Goal: Task Accomplishment & Management: Use online tool/utility

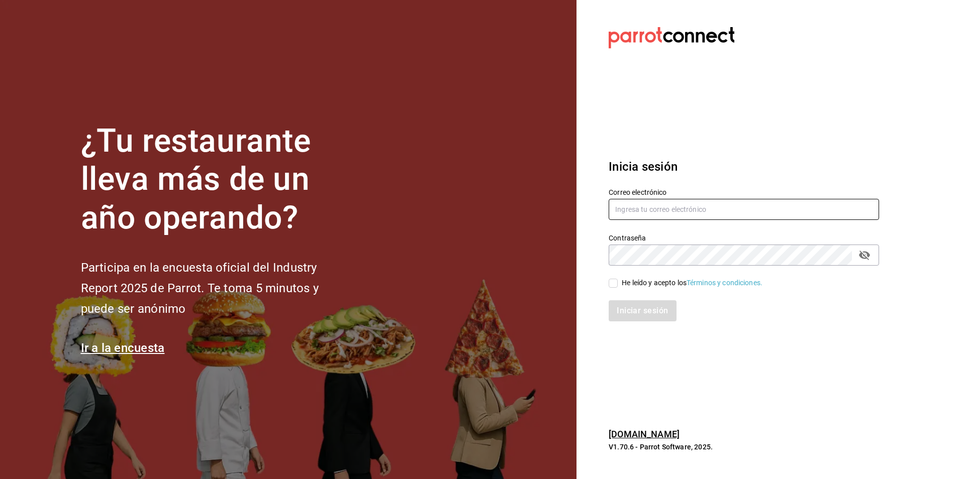
type input "lomasverdesterraza2019@gmail.com"
drag, startPoint x: 612, startPoint y: 286, endPoint x: 622, endPoint y: 308, distance: 23.2
click at [613, 286] on input "He leído y acepto los Términos y condiciones." at bounding box center [613, 283] width 9 height 9
checkbox input "true"
click at [624, 310] on button "Iniciar sesión" at bounding box center [643, 311] width 68 height 21
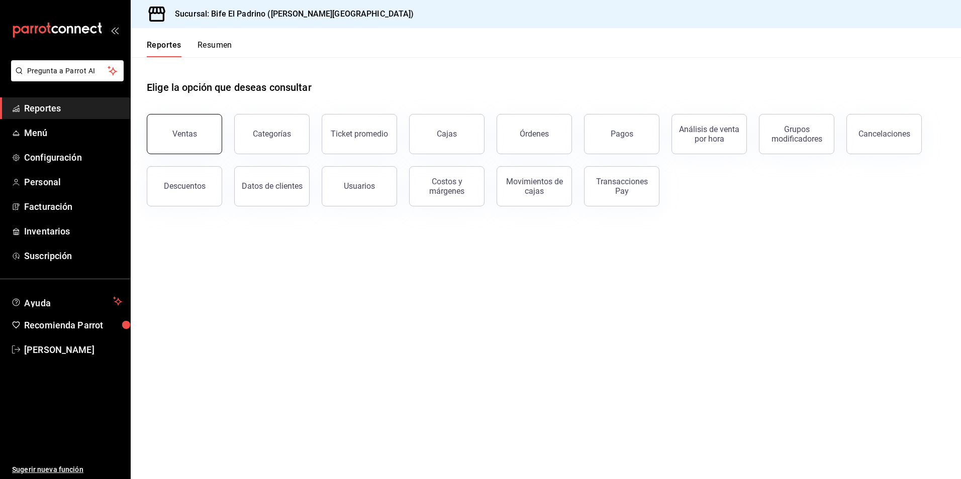
click at [191, 128] on button "Ventas" at bounding box center [184, 134] width 75 height 40
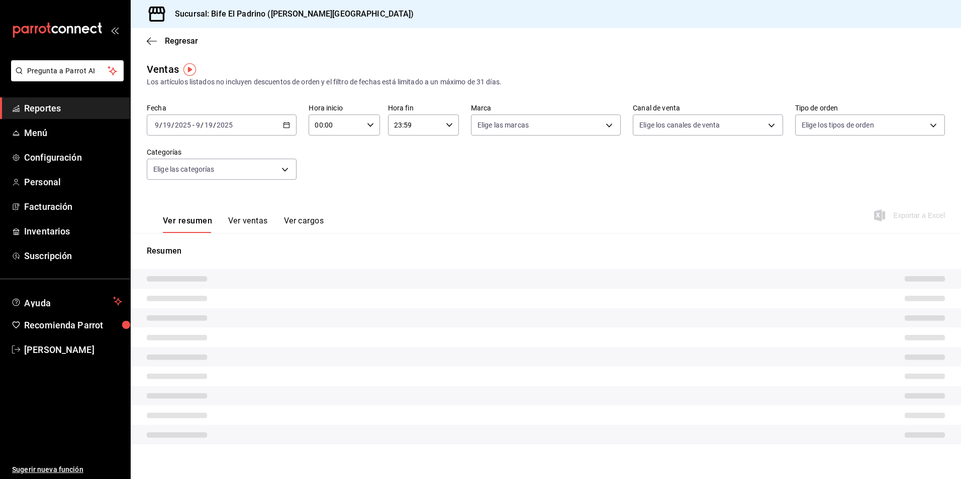
click at [297, 126] on div "Fecha [DATE] [DATE] - [DATE] [DATE] Hora inicio 00:00 Hora inicio Hora fin 23:5…" at bounding box center [546, 148] width 798 height 88
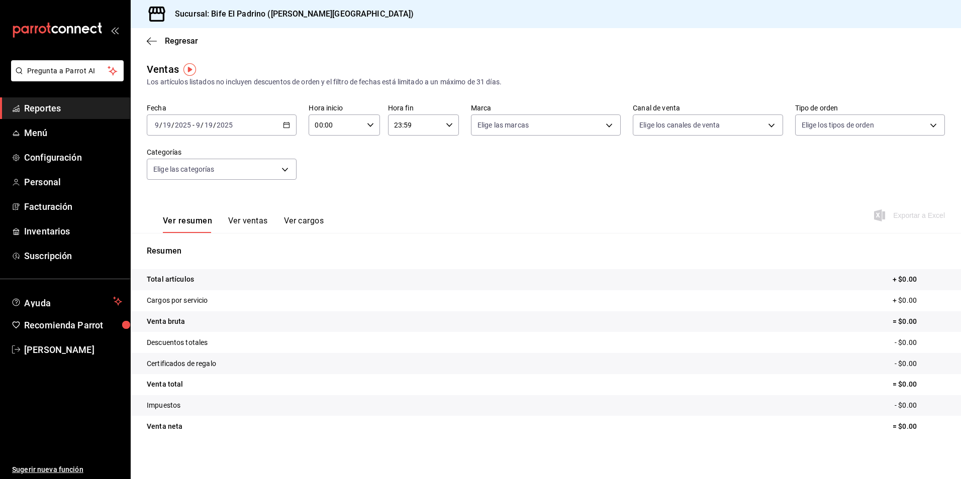
click at [283, 127] on icon "button" at bounding box center [286, 125] width 7 height 7
click at [195, 176] on span "Ayer" at bounding box center [194, 178] width 78 height 11
click at [446, 126] on icon "button" at bounding box center [449, 125] width 7 height 7
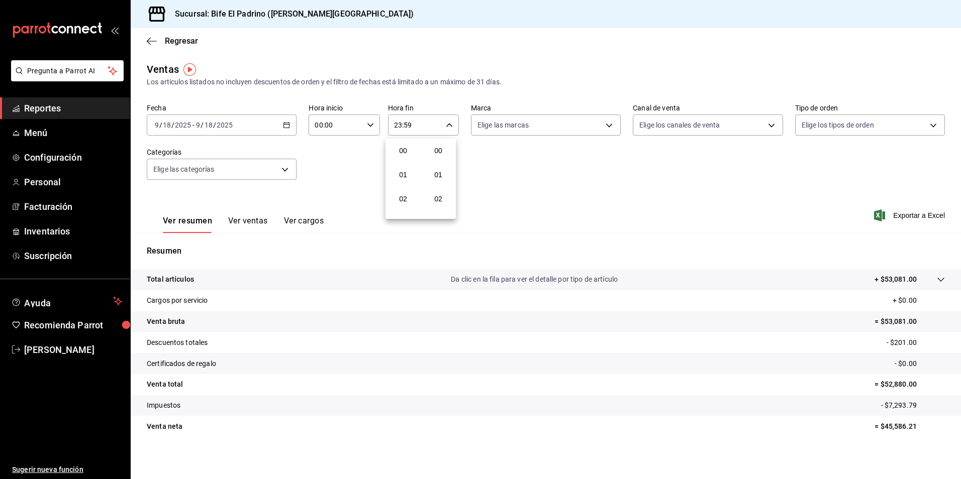
scroll to position [1367, 0]
click at [404, 158] on span "21" at bounding box center [403, 159] width 19 height 8
type input "21:59"
click at [404, 158] on button "12" at bounding box center [403, 163] width 31 height 20
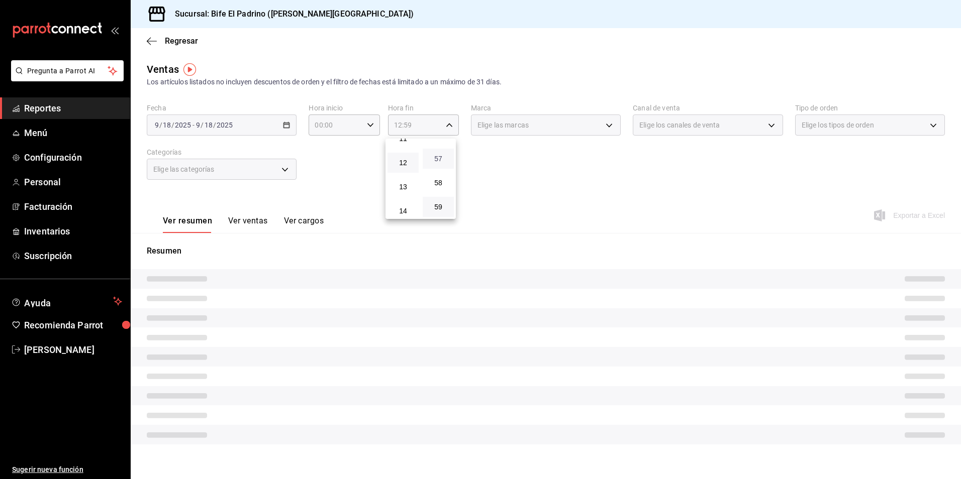
click at [433, 156] on span "57" at bounding box center [438, 159] width 19 height 8
type input "12:57"
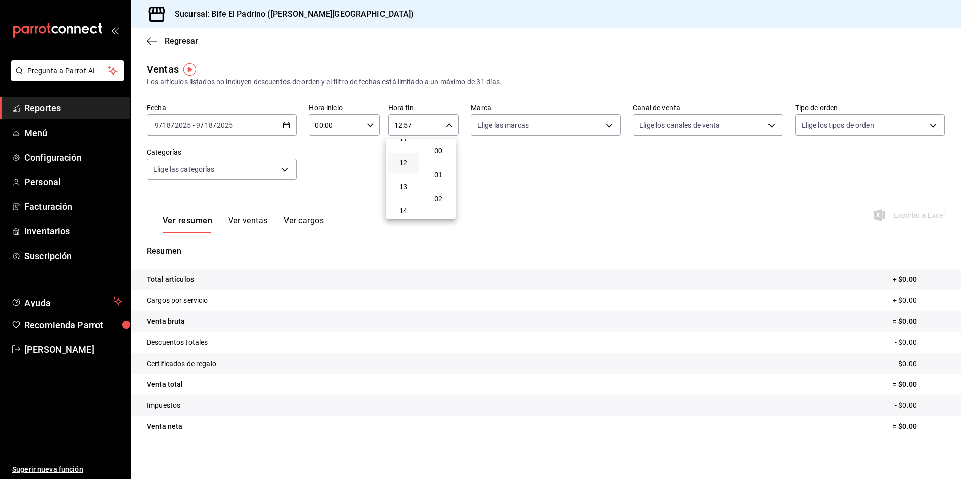
drag, startPoint x: 433, startPoint y: 156, endPoint x: 450, endPoint y: 161, distance: 17.8
click at [434, 156] on button "00" at bounding box center [438, 151] width 31 height 20
type input "12:00"
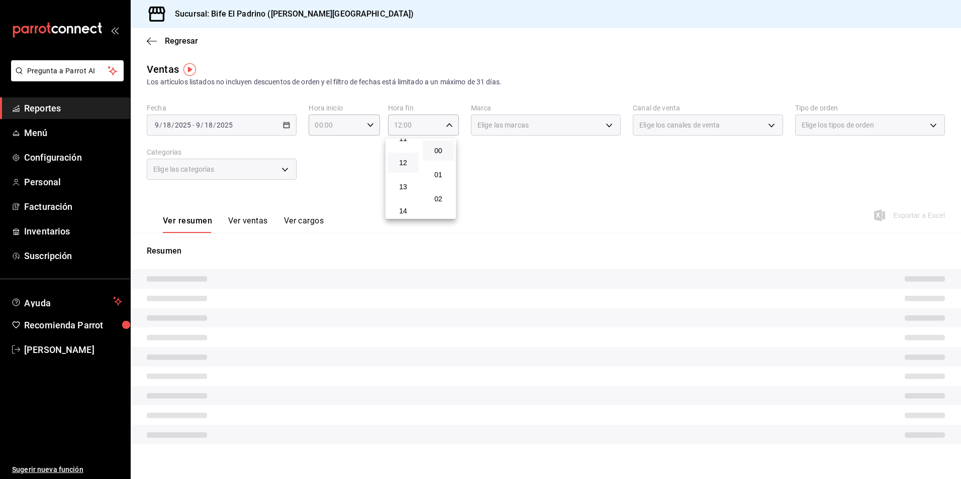
click at [567, 188] on div at bounding box center [480, 239] width 961 height 479
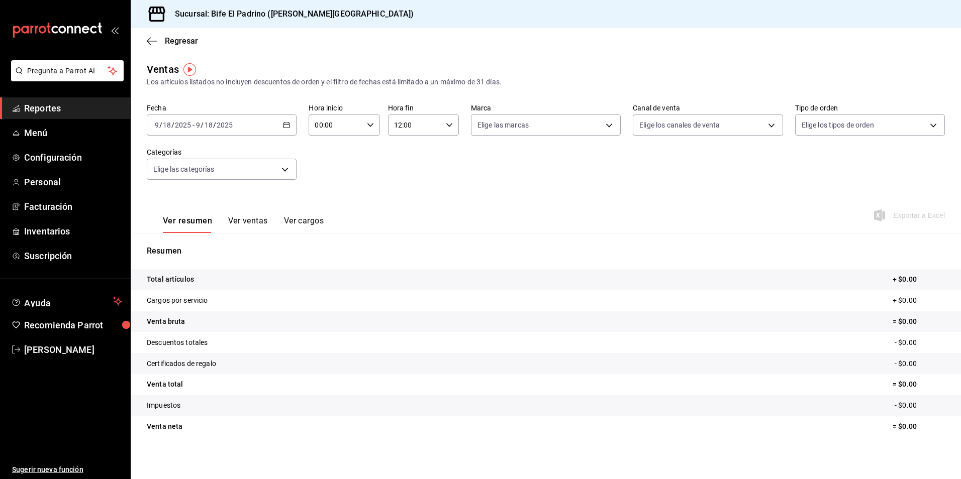
click at [179, 281] on p "Total artículos" at bounding box center [170, 279] width 47 height 11
click at [238, 260] on div "Resumen Total artículos + $0.00 Cargos por servicio + $0.00 Venta bruta = $0.00…" at bounding box center [546, 347] width 830 height 204
click at [370, 130] on div "00:00 Hora inicio" at bounding box center [344, 125] width 71 height 21
click at [321, 201] on span "02" at bounding box center [324, 199] width 19 height 8
type input "02:00"
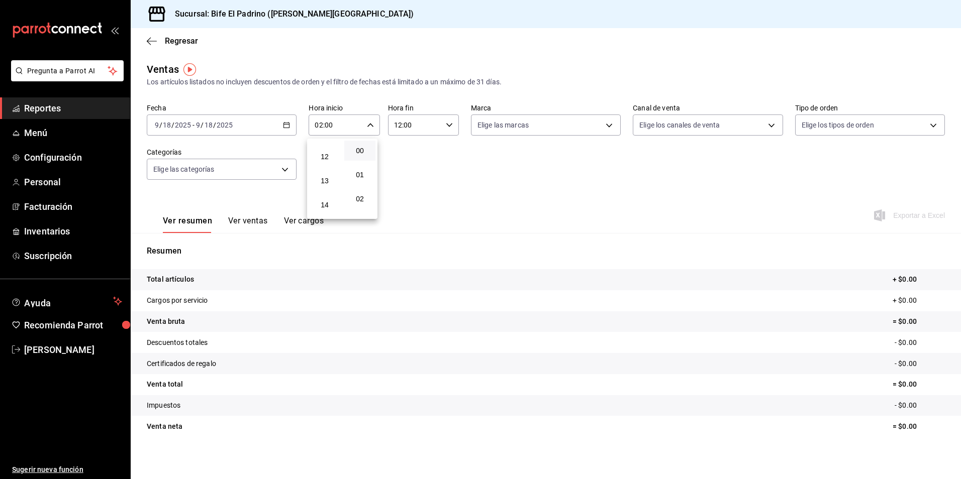
scroll to position [281, 0]
click at [330, 156] on span "12" at bounding box center [324, 159] width 19 height 8
type input "12:00"
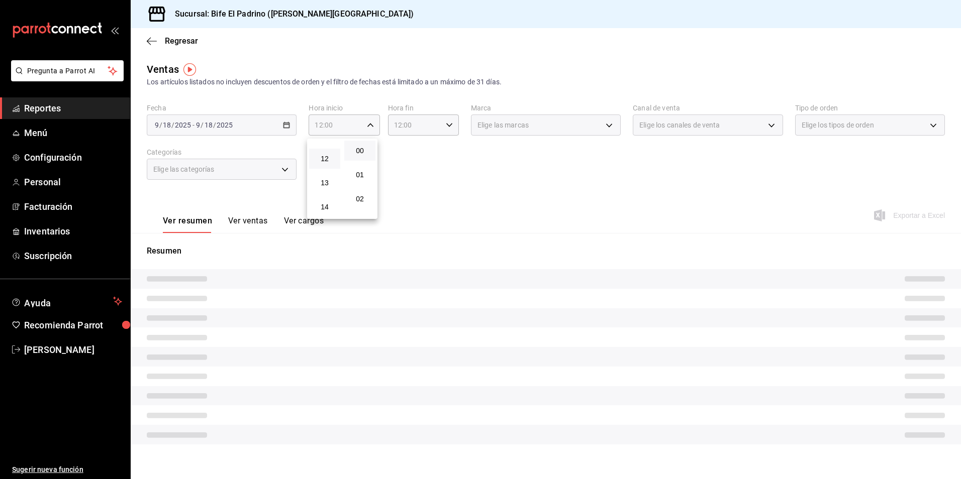
click at [431, 136] on div at bounding box center [480, 239] width 961 height 479
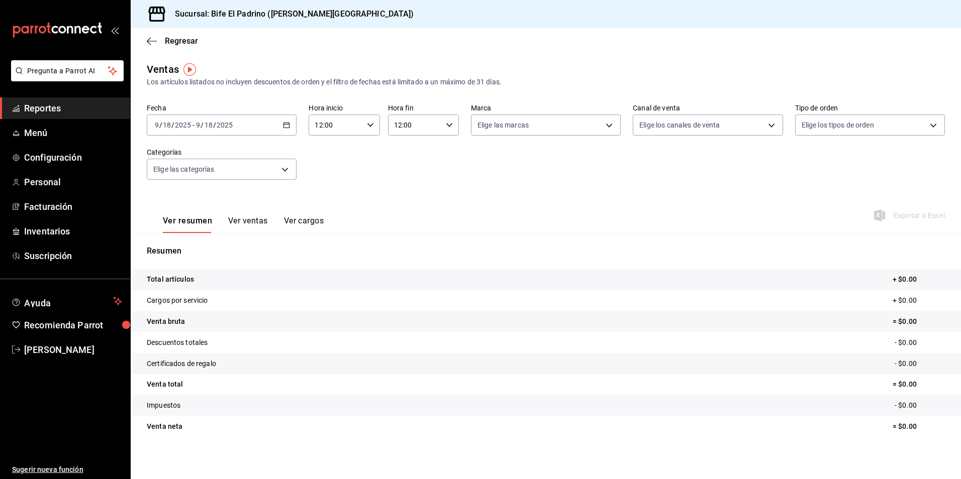
click at [447, 129] on div "12:00 Hora fin" at bounding box center [423, 125] width 71 height 21
click at [405, 202] on span "14" at bounding box center [403, 199] width 19 height 8
type input "14:00"
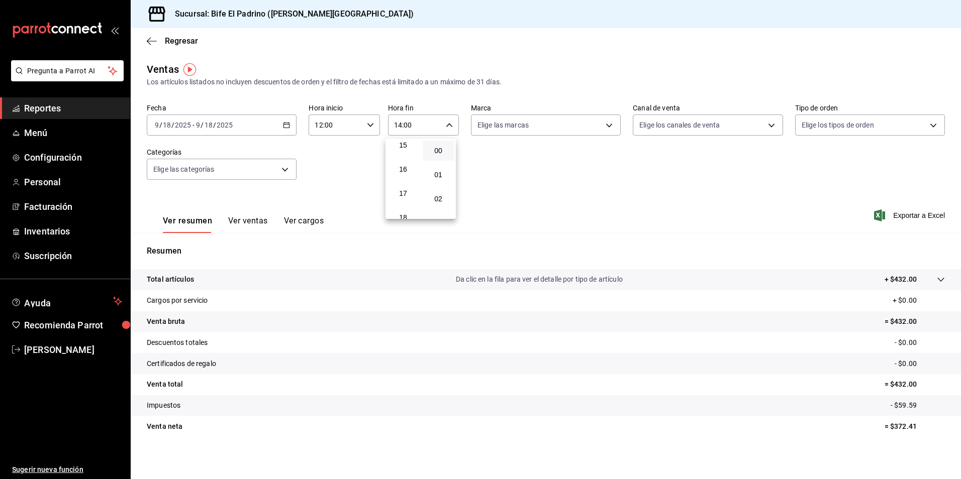
scroll to position [370, 0]
click at [401, 196] on button "17" at bounding box center [403, 191] width 31 height 20
type input "17:00"
click at [566, 216] on div at bounding box center [480, 239] width 961 height 479
click at [186, 282] on p "Total artículos" at bounding box center [170, 279] width 47 height 11
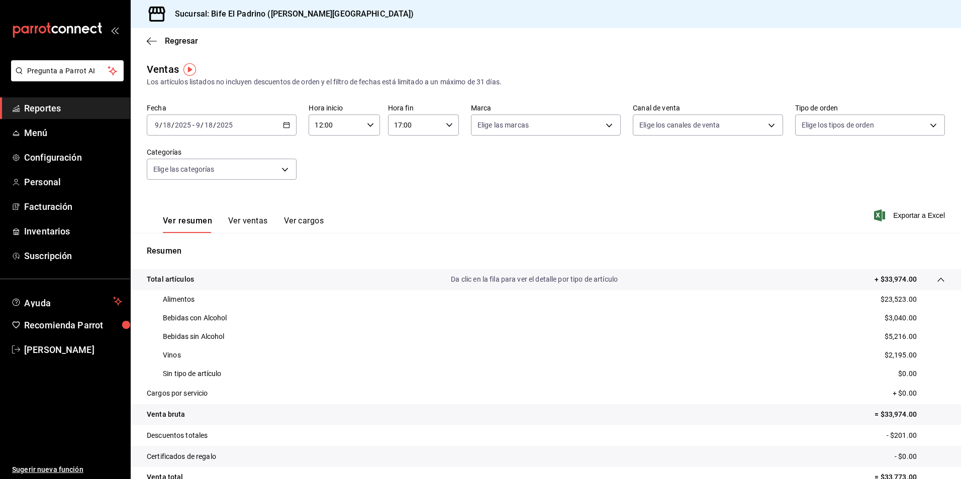
drag, startPoint x: 375, startPoint y: 153, endPoint x: 375, endPoint y: 144, distance: 9.5
click at [375, 149] on div "Fecha [DATE] [DATE] - [DATE] [DATE] Hora inicio 12:00 Hora inicio Hora fin 17:0…" at bounding box center [546, 148] width 798 height 88
click at [371, 128] on icon "button" at bounding box center [370, 125] width 7 height 7
click at [326, 202] on span "14" at bounding box center [324, 199] width 19 height 8
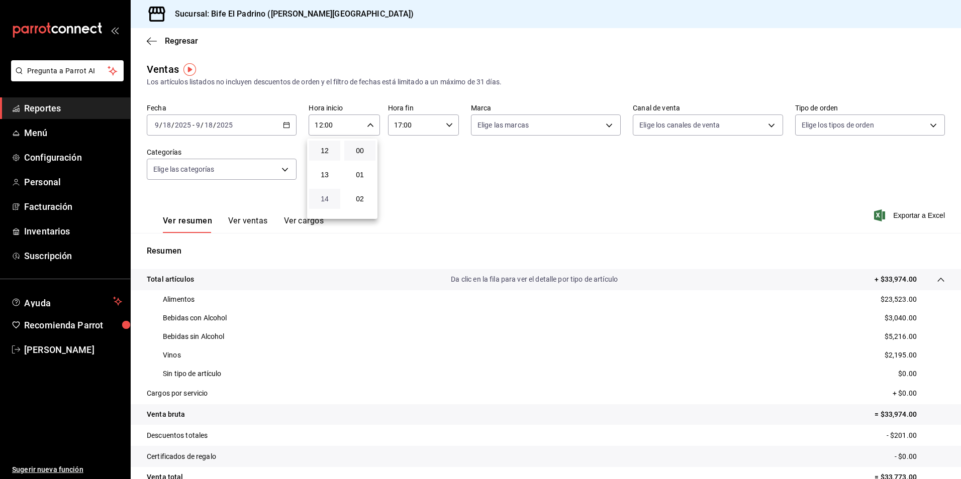
type input "14:00"
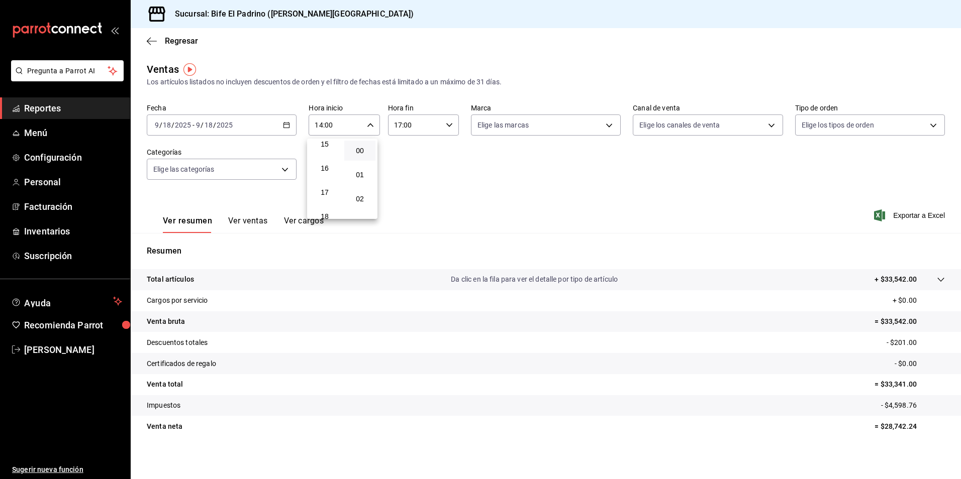
scroll to position [370, 0]
click at [324, 197] on button "17" at bounding box center [324, 191] width 31 height 20
type input "17:00"
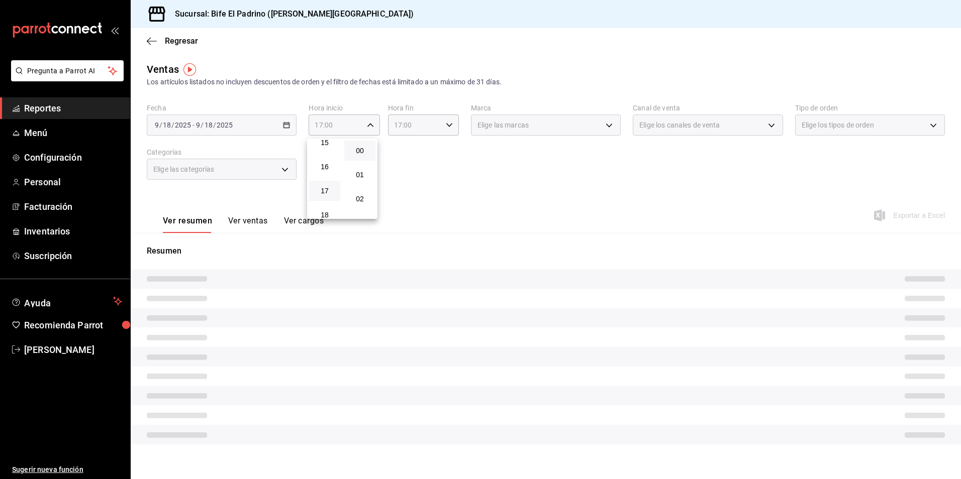
click at [412, 181] on div at bounding box center [480, 239] width 961 height 479
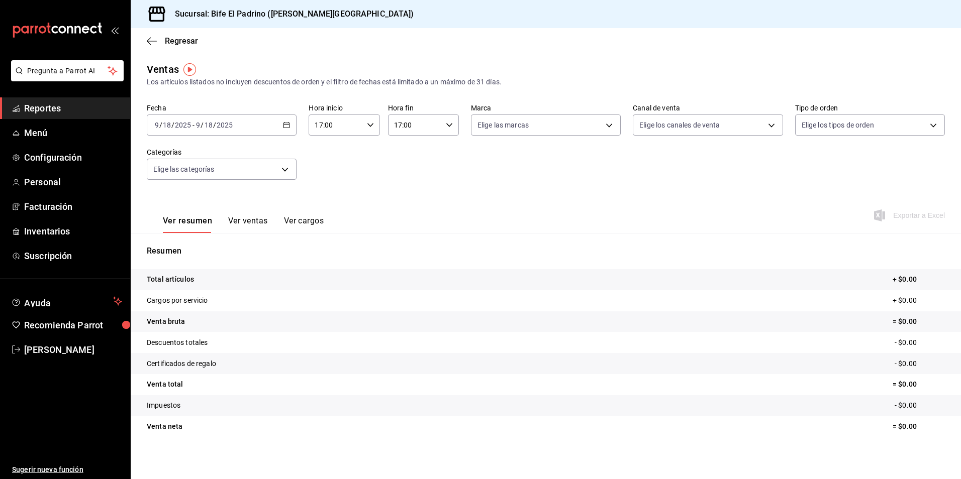
click at [446, 128] on icon "button" at bounding box center [449, 125] width 7 height 7
click at [407, 200] on span "19" at bounding box center [403, 199] width 19 height 8
type input "19:00"
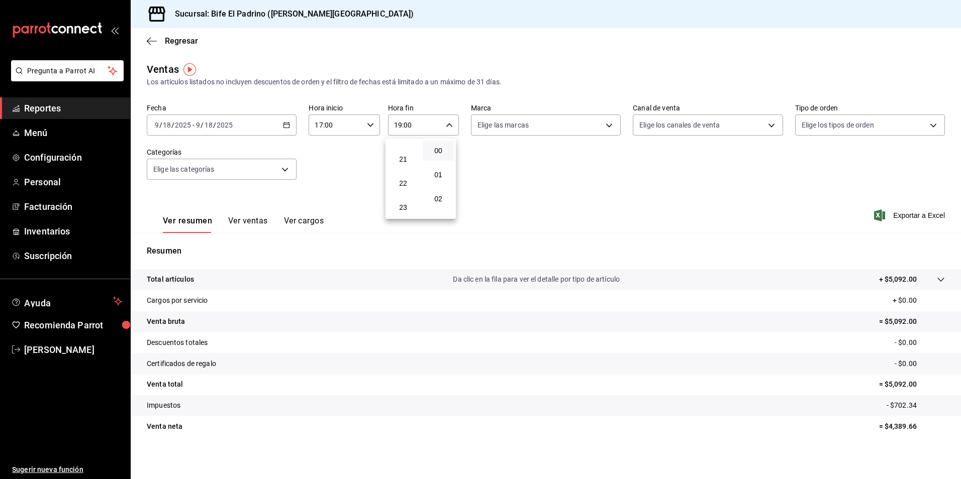
scroll to position [499, 0]
click at [407, 201] on button "23" at bounding box center [403, 207] width 31 height 20
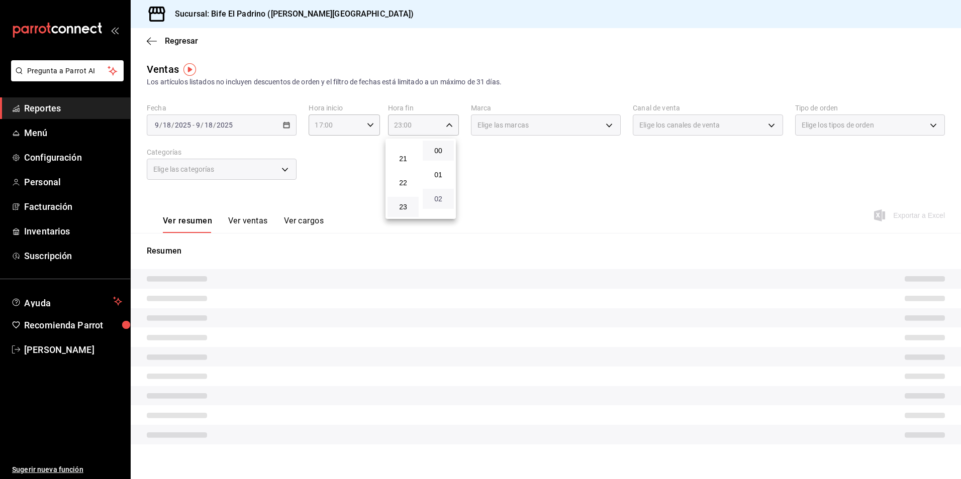
click at [437, 201] on span "02" at bounding box center [438, 199] width 19 height 8
type input "23:02"
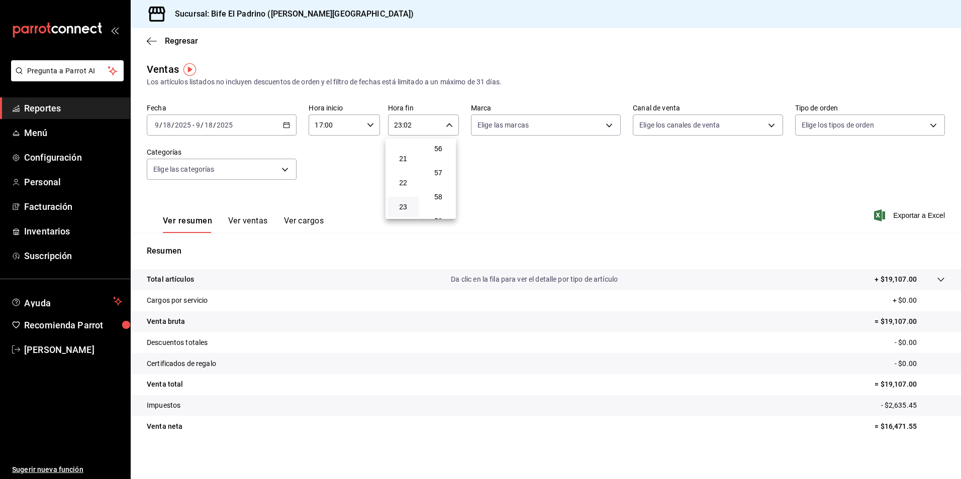
scroll to position [1367, 0]
drag, startPoint x: 438, startPoint y: 202, endPoint x: 477, endPoint y: 204, distance: 39.3
click at [438, 203] on button "59" at bounding box center [438, 207] width 31 height 20
type input "23:59"
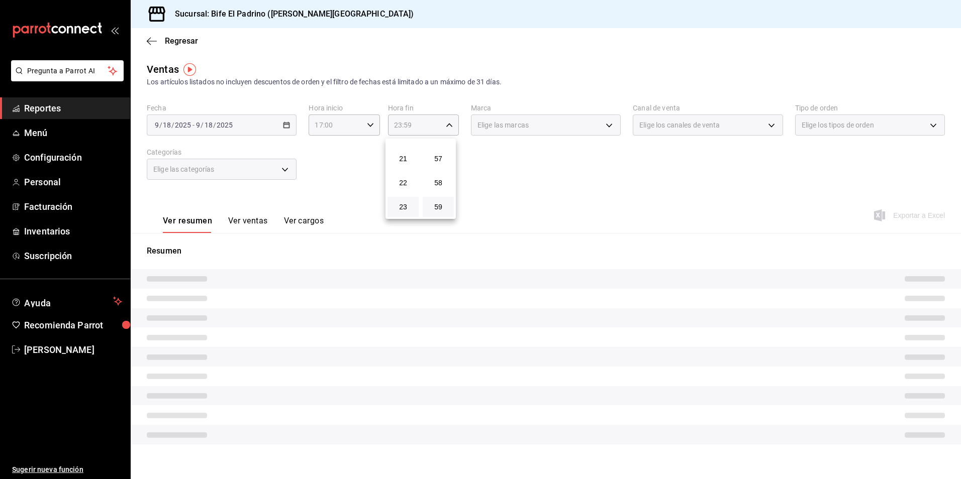
click at [575, 206] on div at bounding box center [480, 239] width 961 height 479
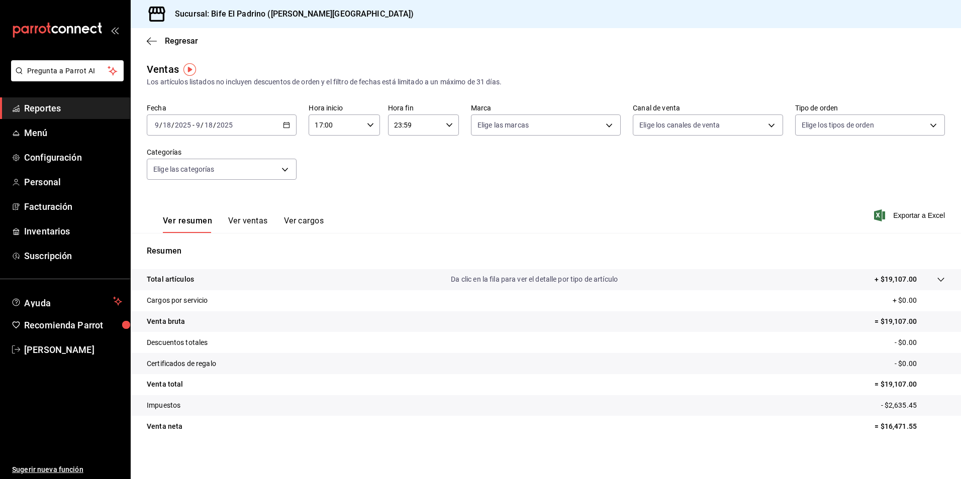
click at [183, 281] on p "Total artículos" at bounding box center [170, 279] width 47 height 11
